Goal: Task Accomplishment & Management: Manage account settings

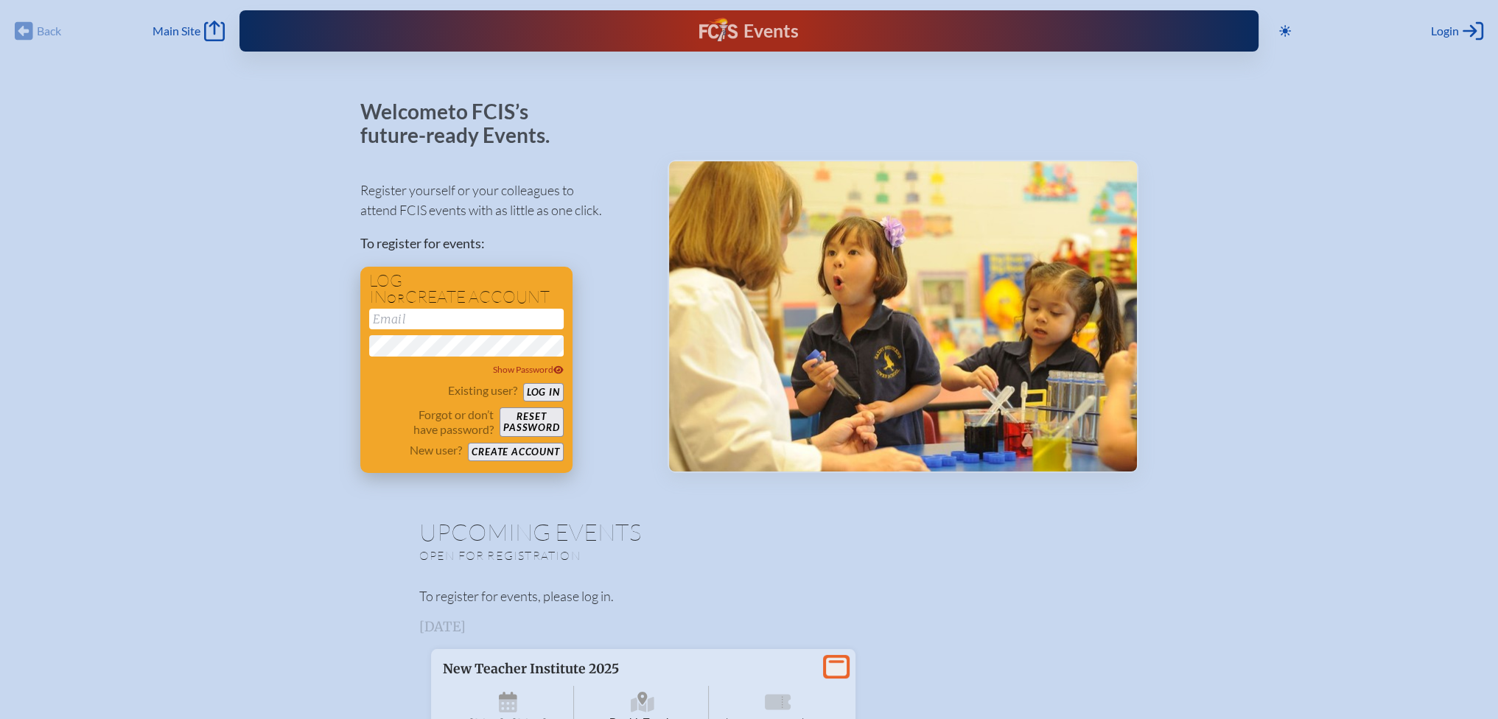
type input "[EMAIL_ADDRESS][DOMAIN_NAME]"
click at [554, 391] on button "Log in" at bounding box center [543, 392] width 41 height 18
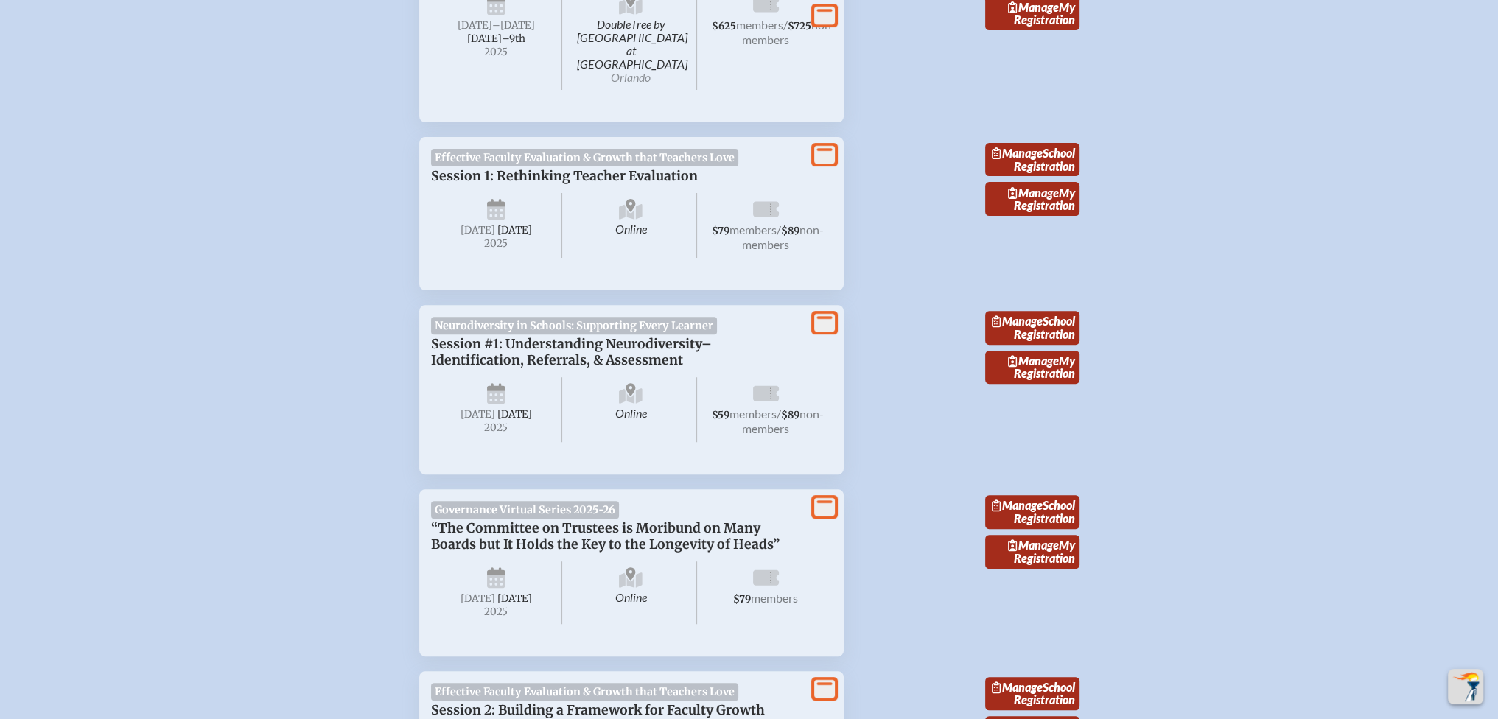
scroll to position [663, 0]
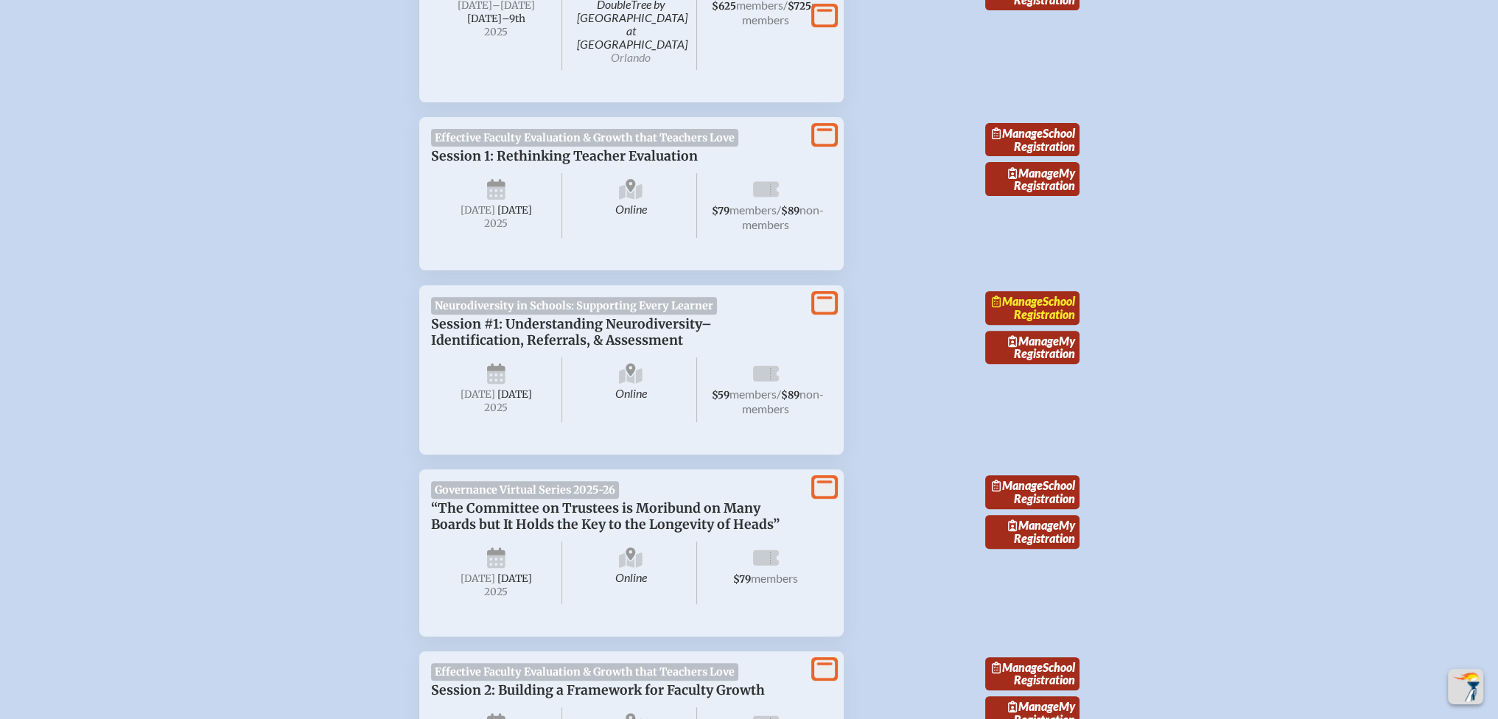
click at [1051, 316] on link "Manage School Registration" at bounding box center [1032, 308] width 94 height 34
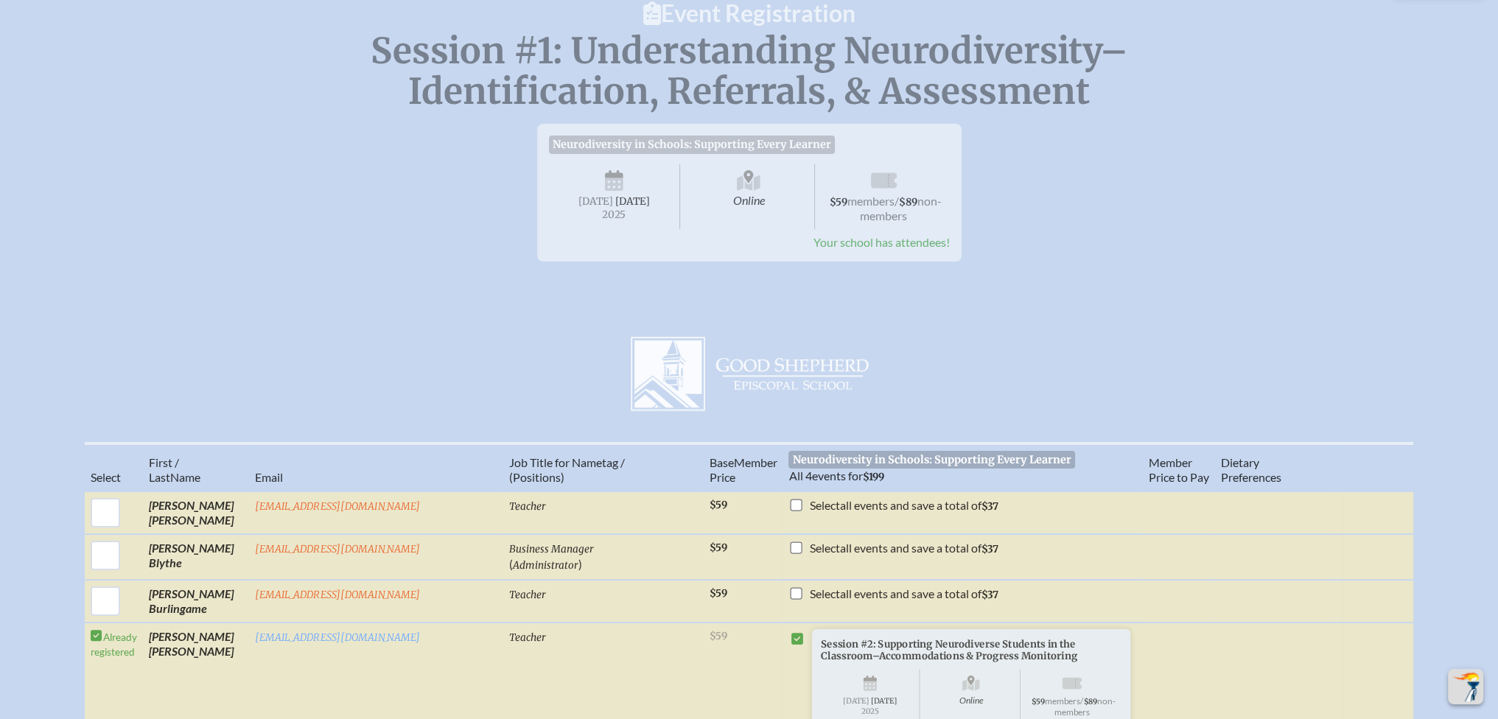
scroll to position [147, 0]
click at [935, 251] on span "Your school has attendees!" at bounding box center [882, 244] width 136 height 14
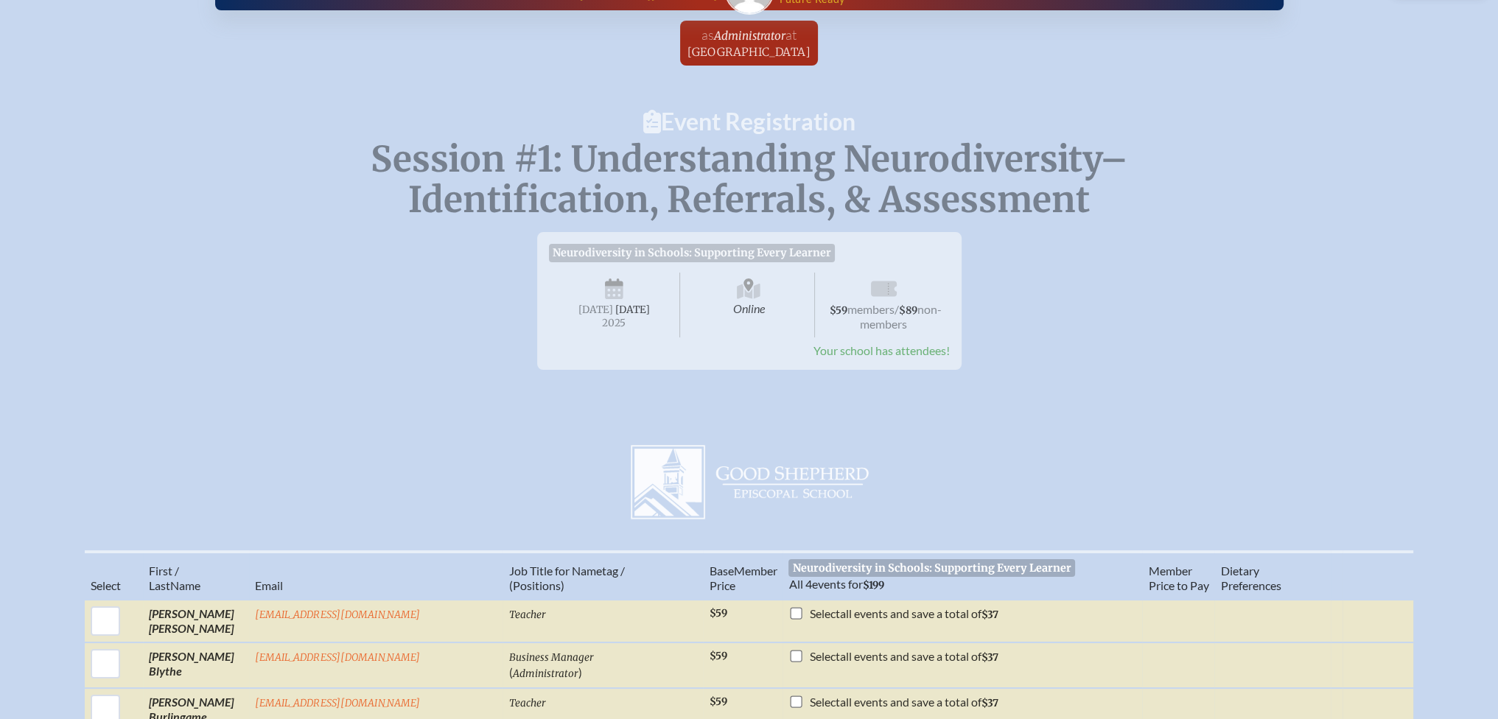
scroll to position [0, 0]
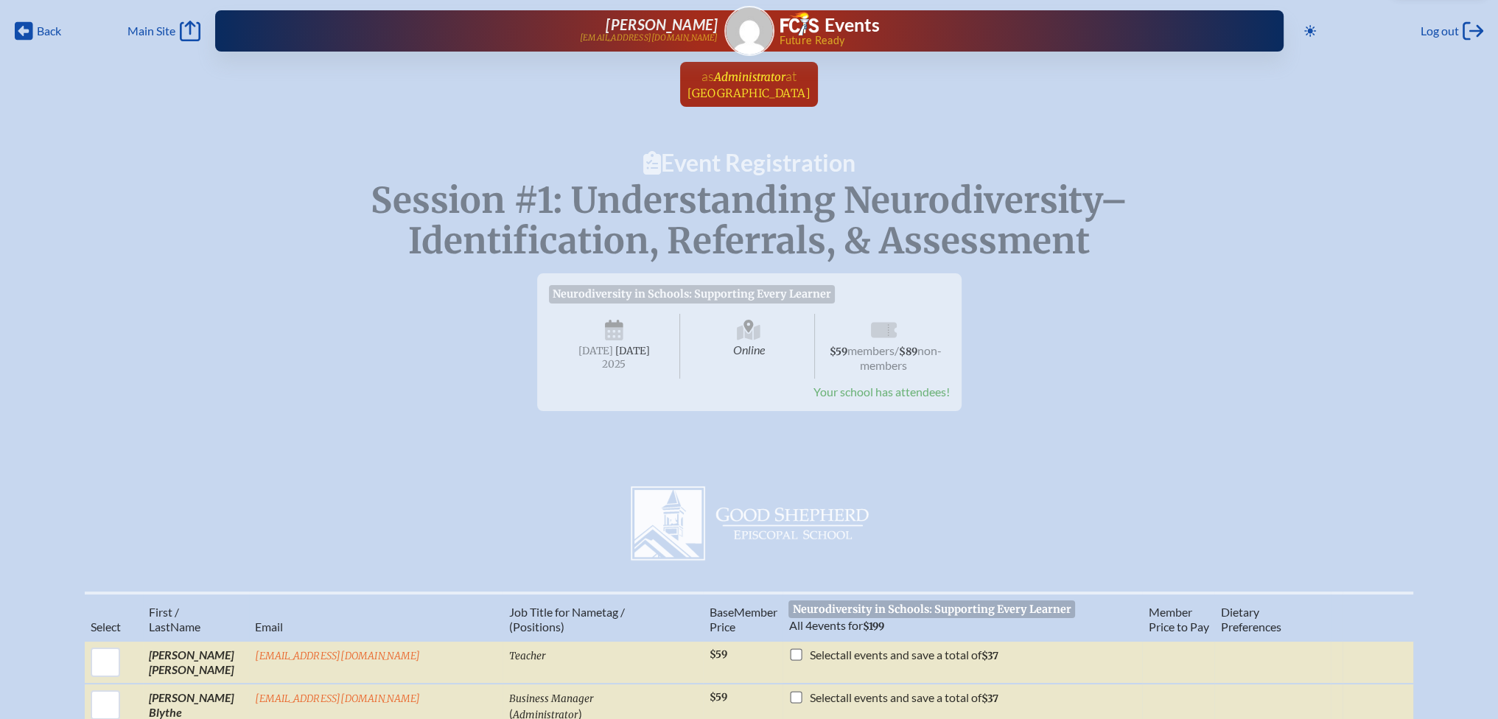
click at [722, 94] on span "[GEOGRAPHIC_DATA]" at bounding box center [749, 93] width 123 height 14
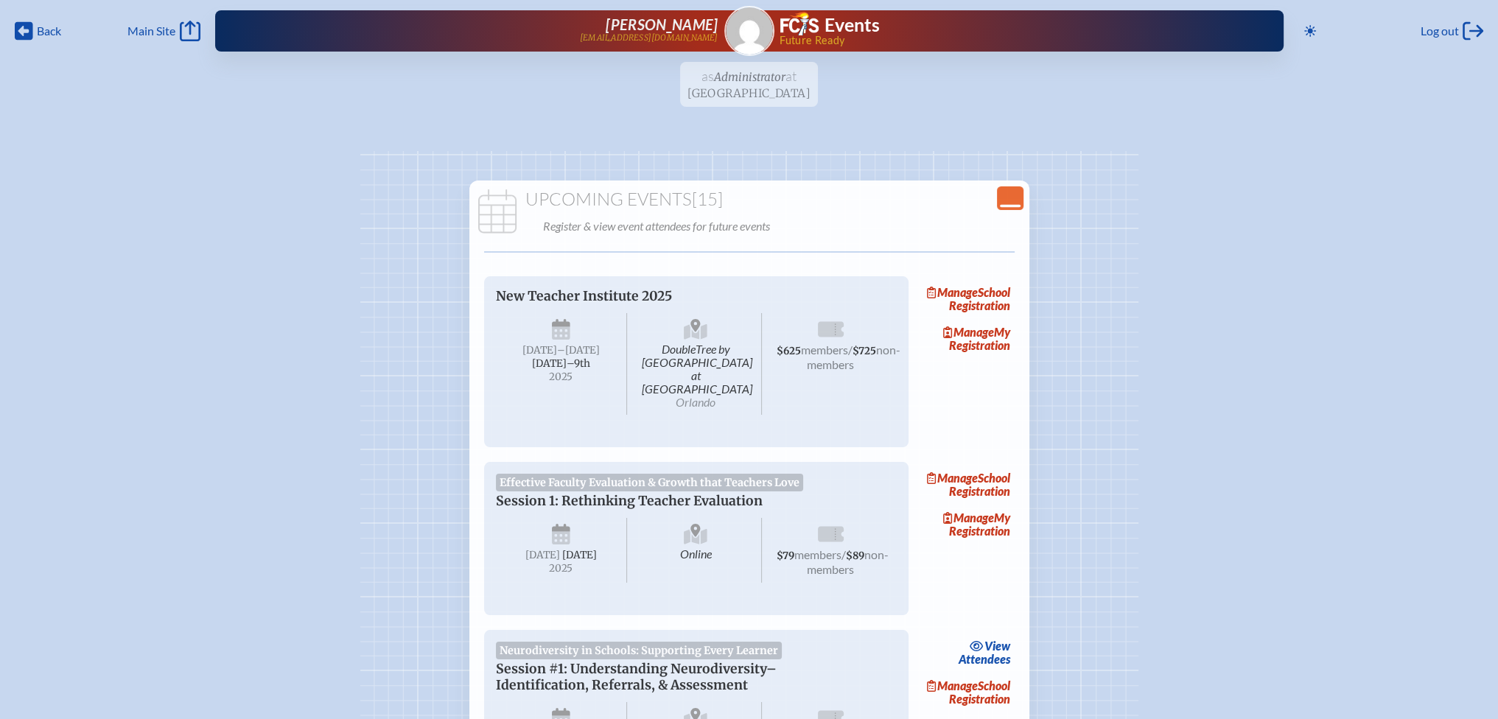
click at [1007, 192] on icon "Close Console" at bounding box center [1010, 198] width 21 height 21
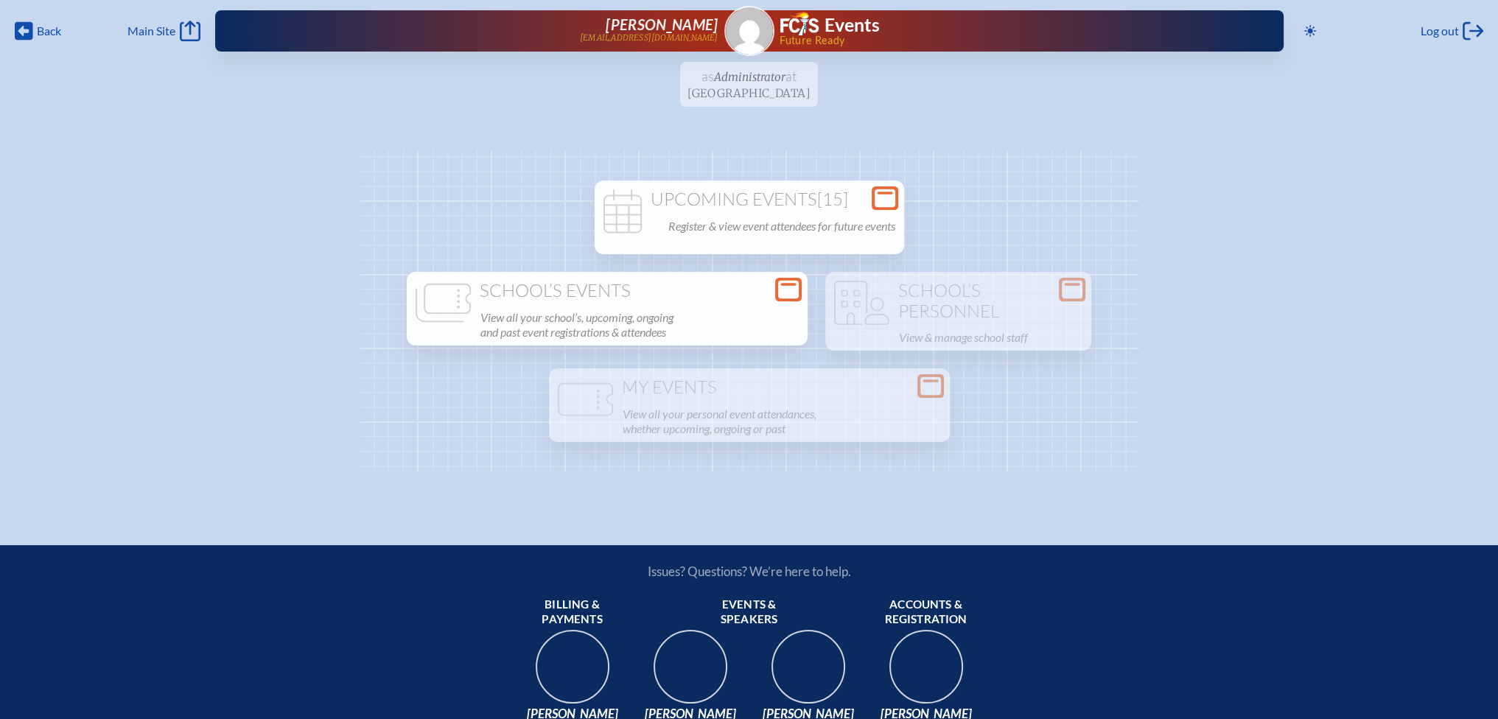
click at [612, 339] on p "View all your school’s, upcoming, ongoing and past event registrations & attend…" at bounding box center [639, 324] width 318 height 35
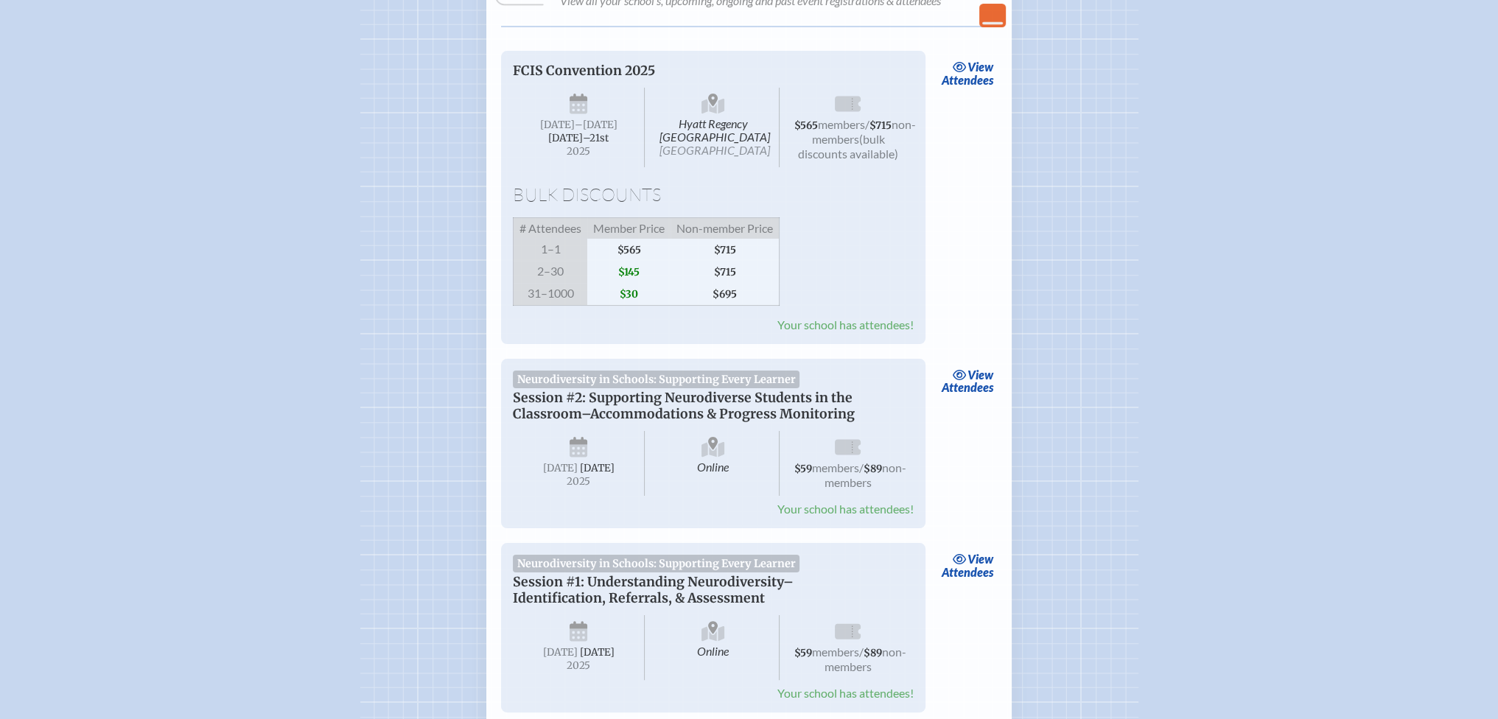
scroll to position [295, 0]
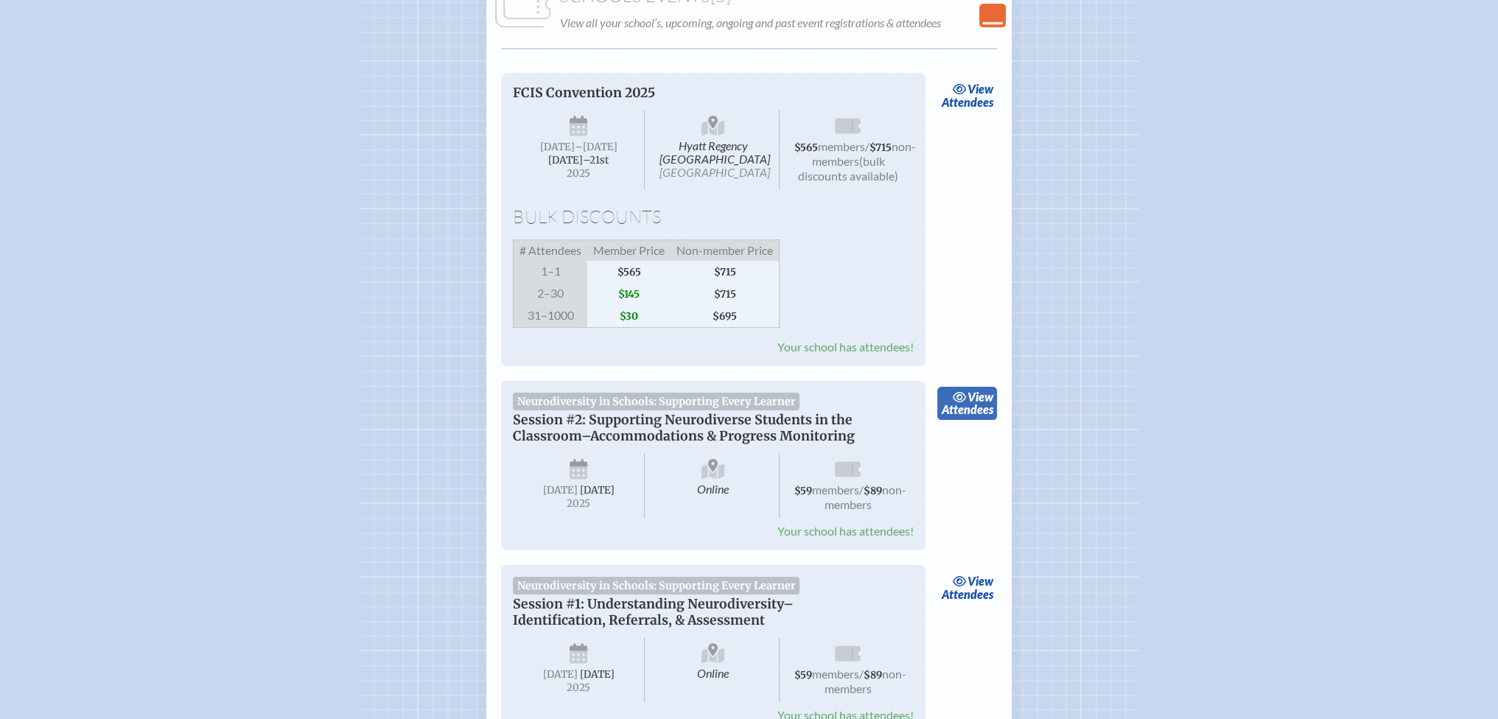
click at [957, 421] on link "view Attendees" at bounding box center [967, 404] width 60 height 34
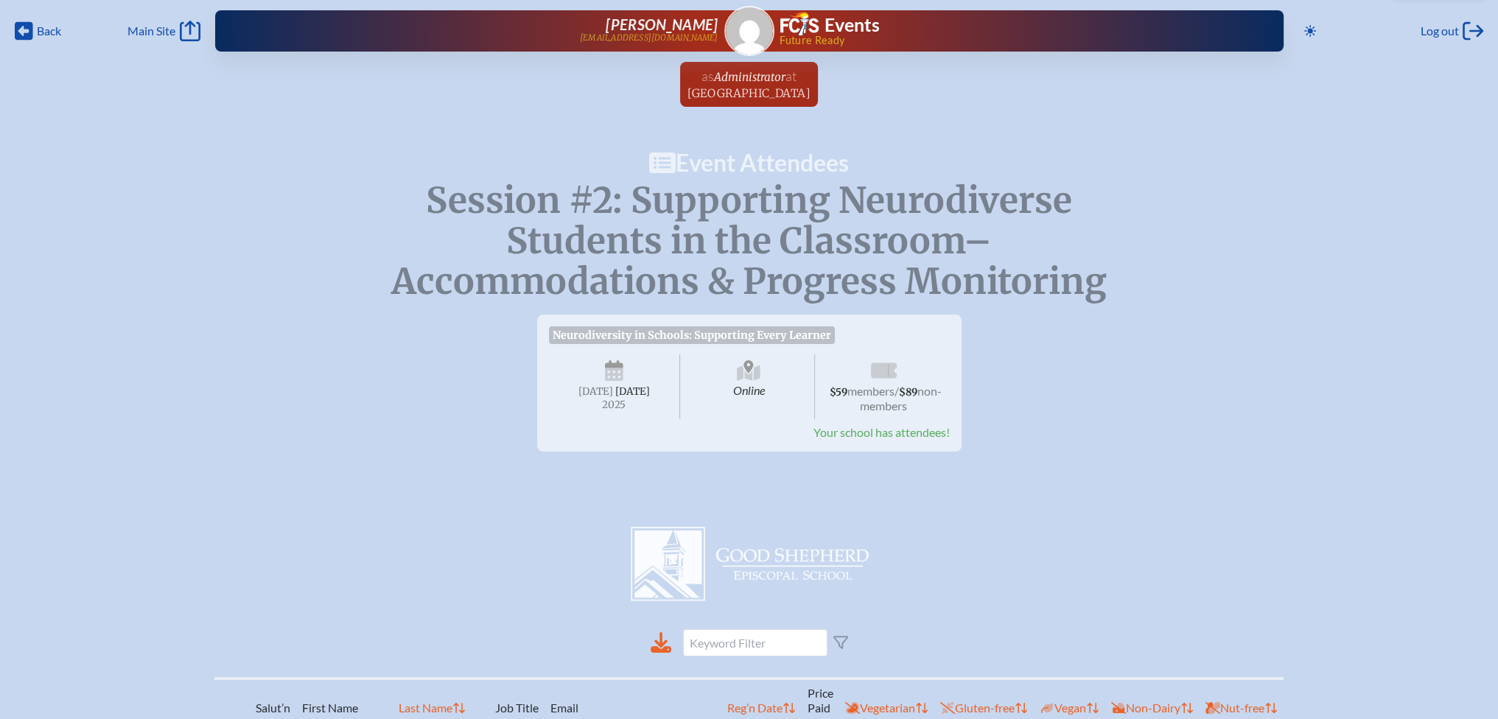
scroll to position [295, 0]
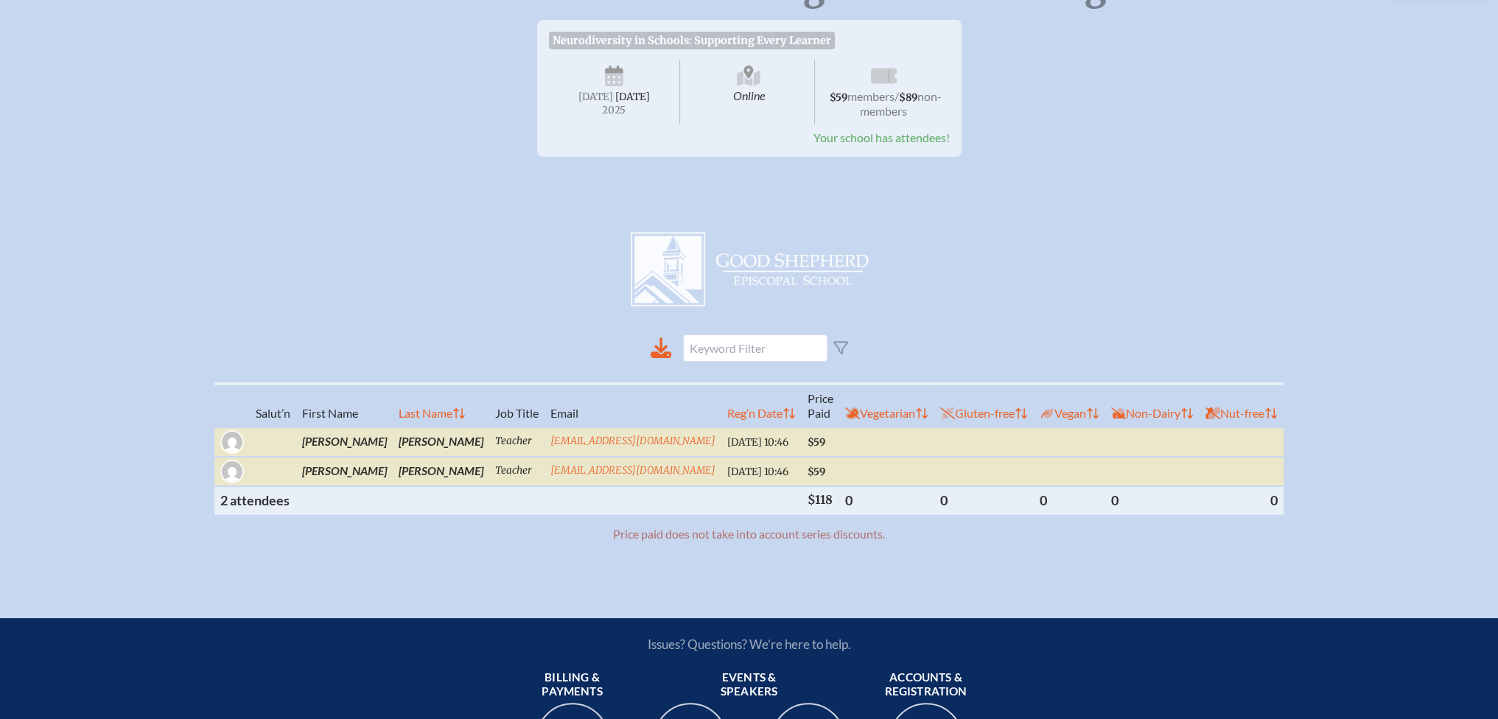
click at [1120, 296] on div "[GEOGRAPHIC_DATA]" at bounding box center [749, 263] width 1498 height 95
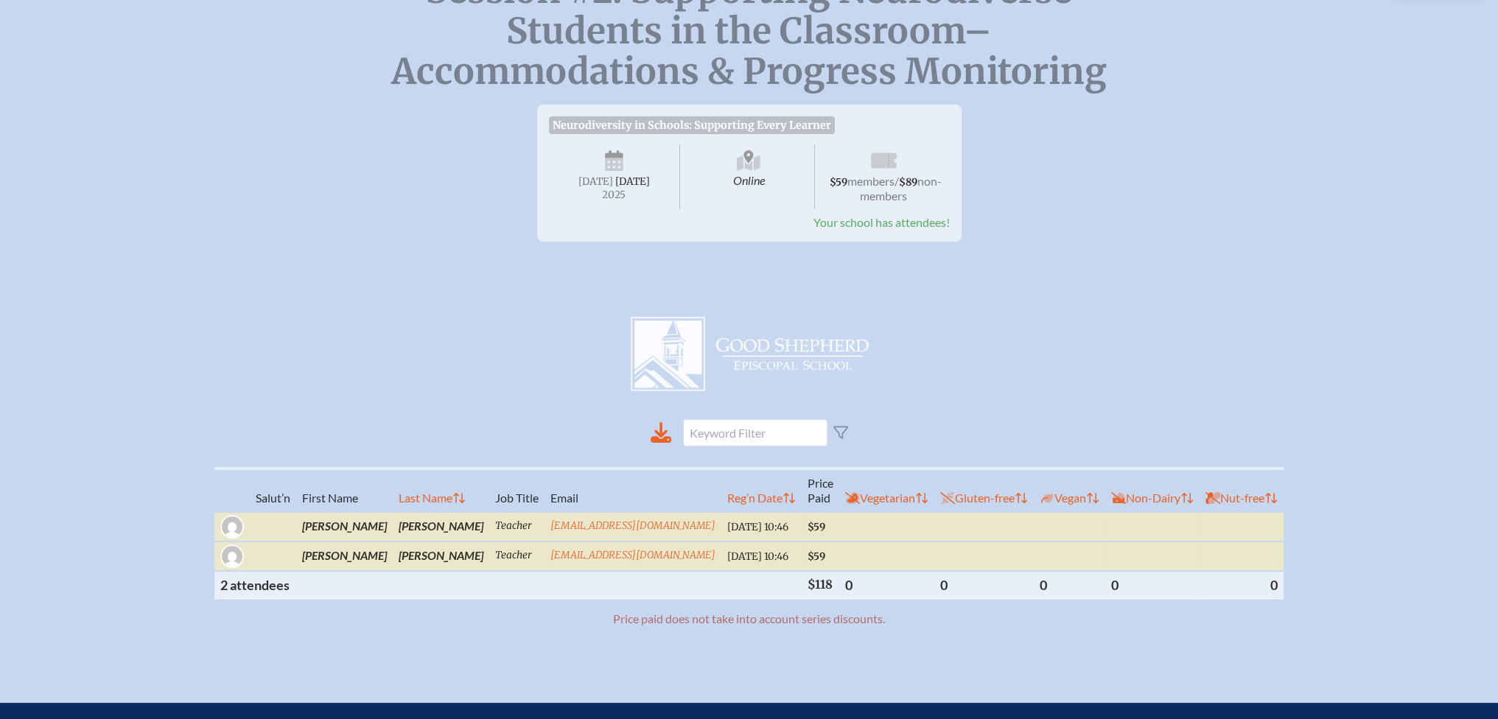
scroll to position [0, 0]
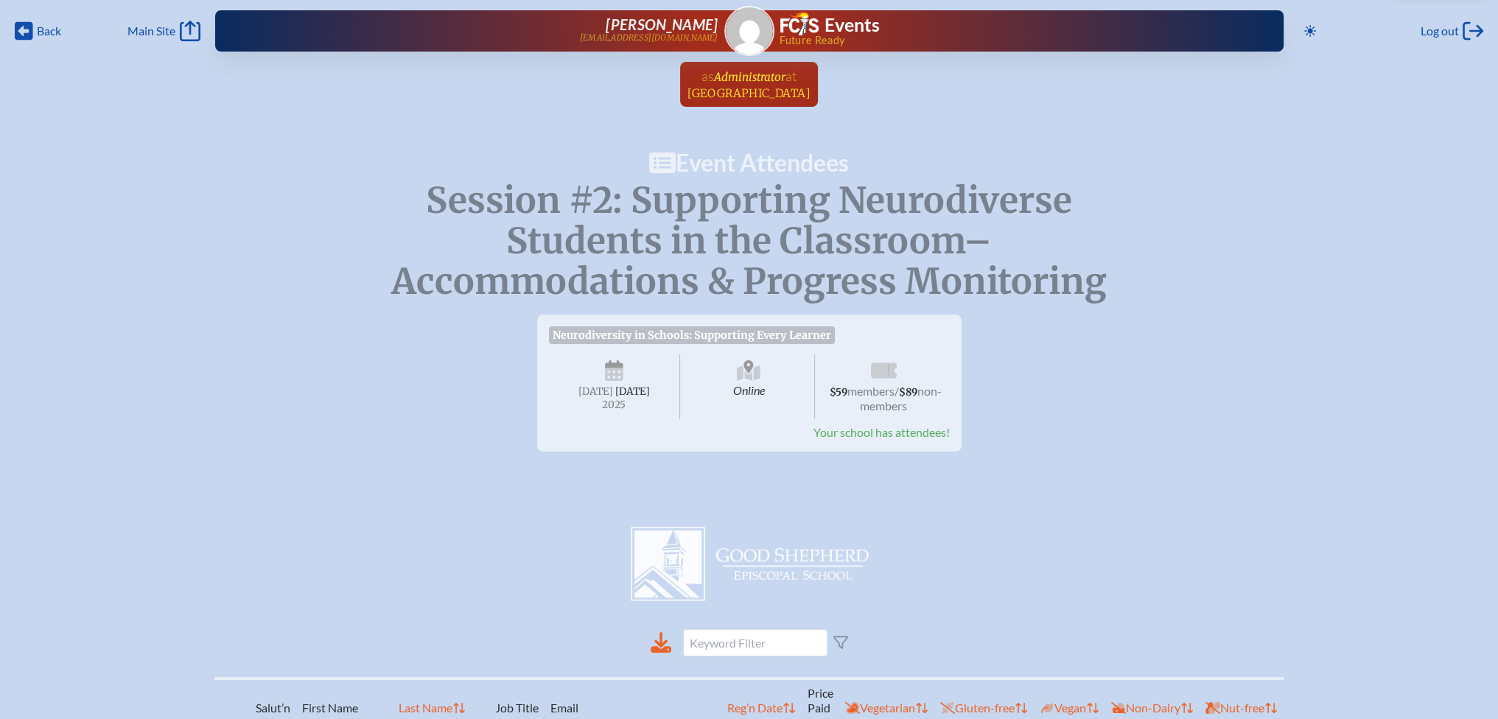
click at [796, 87] on span "[GEOGRAPHIC_DATA]" at bounding box center [749, 93] width 123 height 14
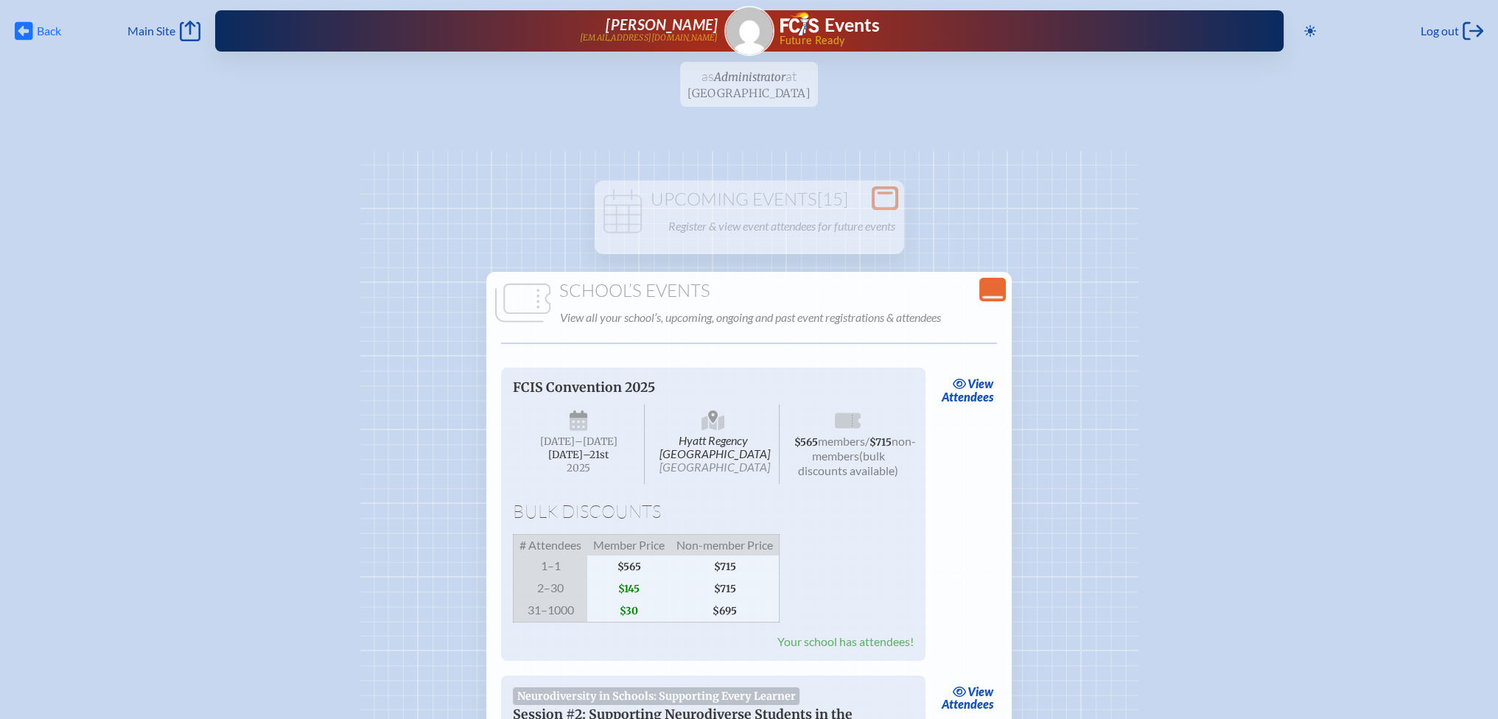
click at [43, 29] on span "Back" at bounding box center [49, 31] width 24 height 15
